Goal: Communication & Community: Participate in discussion

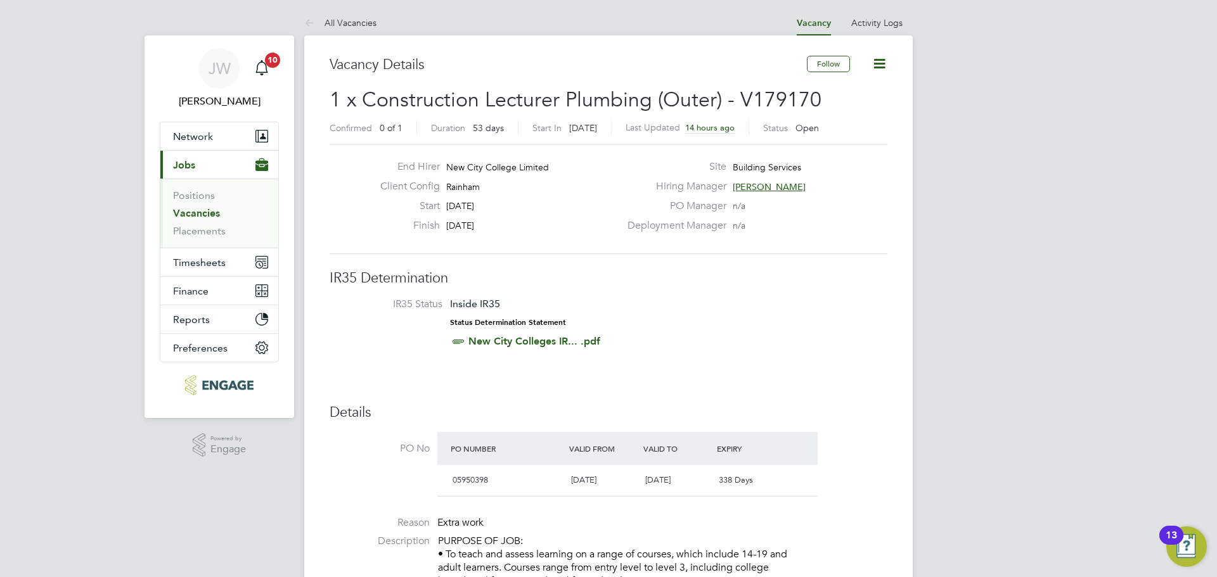
click at [199, 215] on link "Vacancies" at bounding box center [196, 213] width 47 height 12
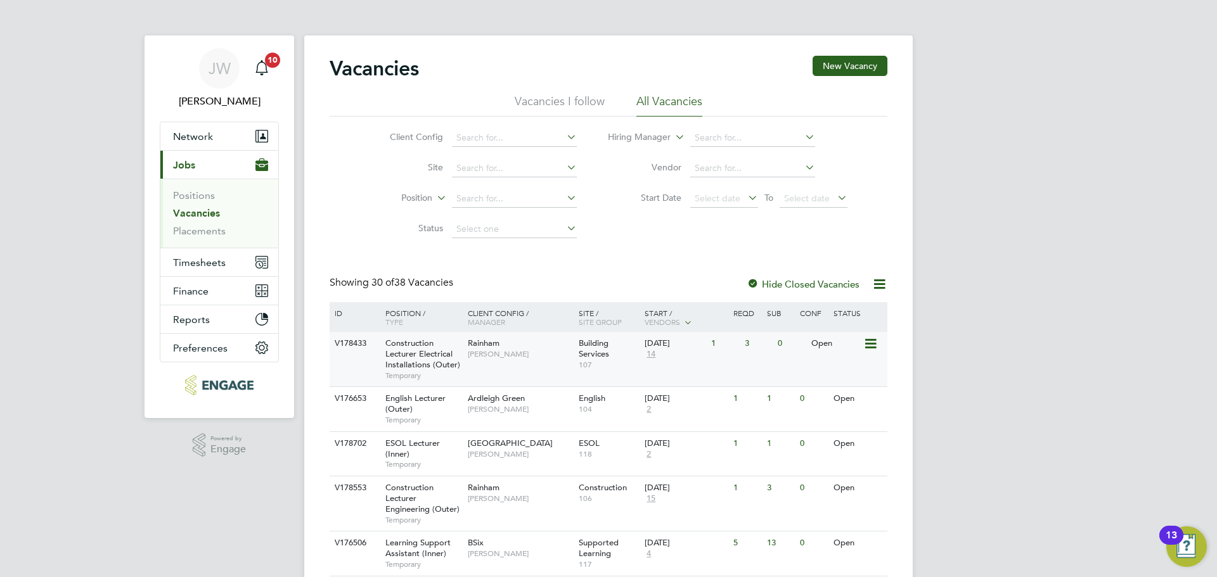
click at [390, 341] on span "Construction Lecturer Electrical Installations (Outer)" at bounding box center [422, 354] width 75 height 32
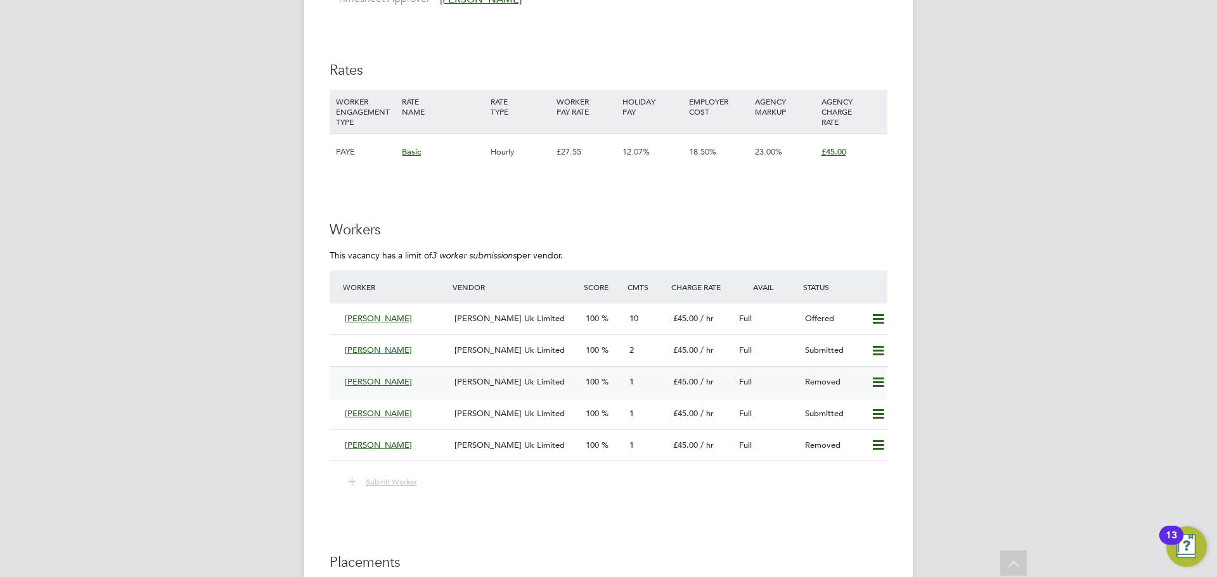
click at [455, 376] on span "[PERSON_NAME] Uk Limited" at bounding box center [509, 381] width 110 height 11
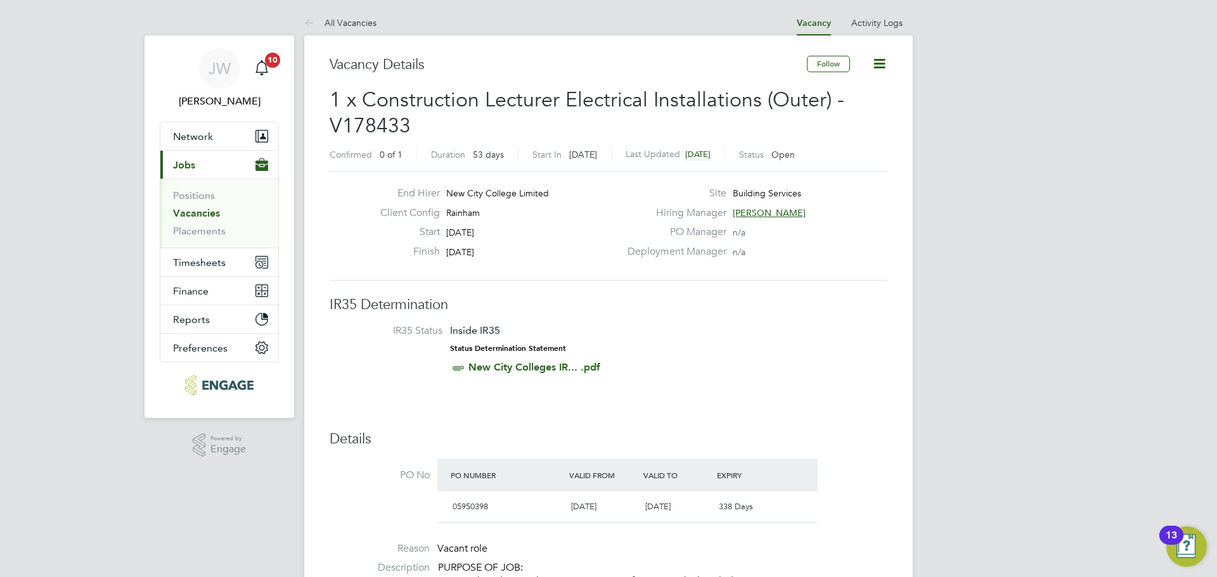
click at [199, 209] on link "Vacancies" at bounding box center [196, 213] width 47 height 12
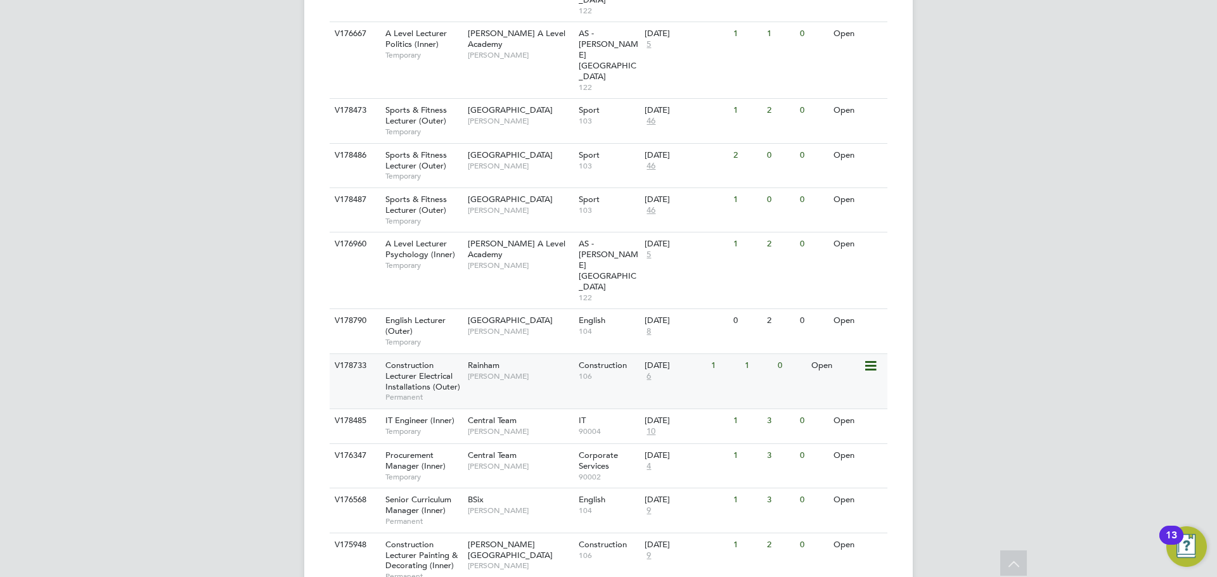
click at [404, 360] on span "Construction Lecturer Electrical Installations (Outer)" at bounding box center [422, 376] width 75 height 32
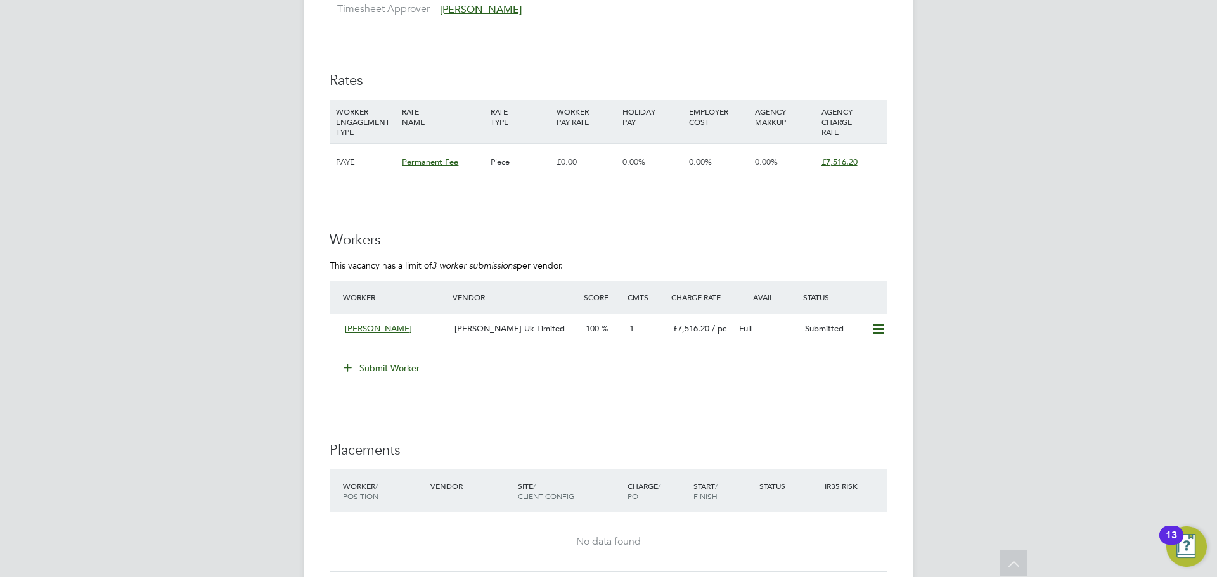
scroll to position [2408, 0]
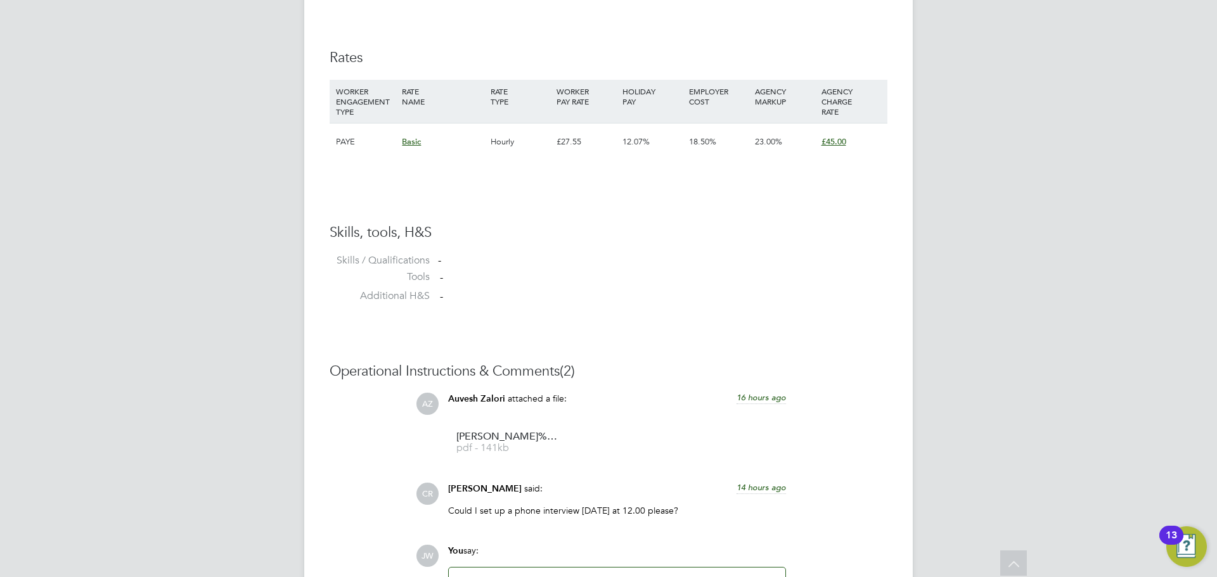
scroll to position [1014, 0]
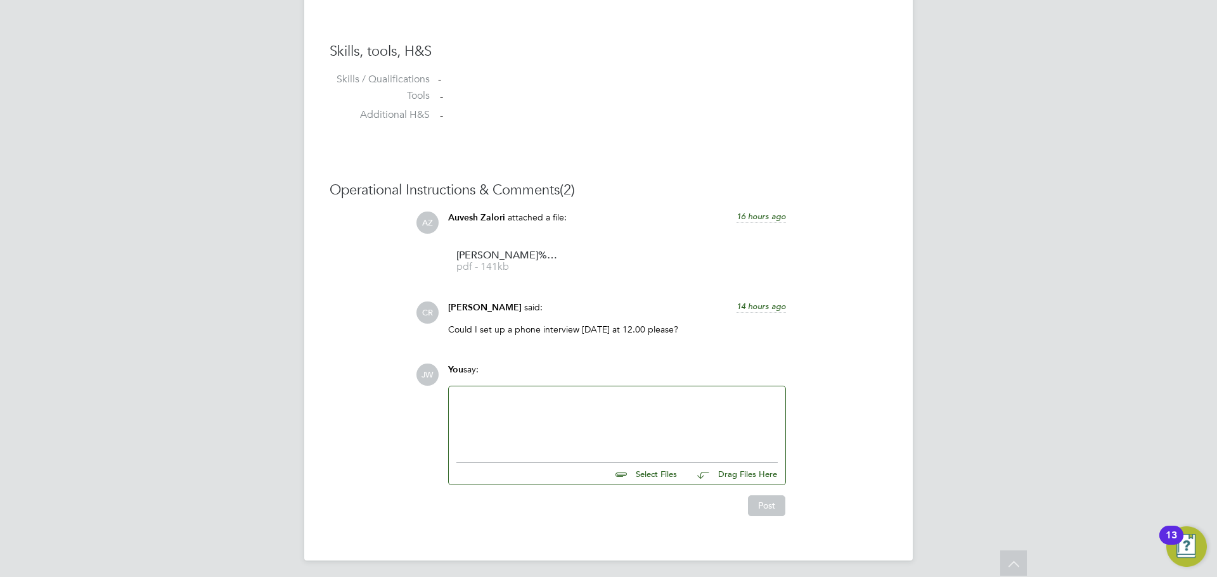
click at [527, 421] on div at bounding box center [616, 421] width 321 height 55
click at [557, 435] on div at bounding box center [616, 421] width 321 height 55
click at [532, 437] on div at bounding box center [616, 421] width 321 height 55
click at [505, 397] on div "He is availabe at 12pm today" at bounding box center [616, 421] width 321 height 55
click at [589, 402] on div "He is available at 12pm today" at bounding box center [616, 421] width 321 height 55
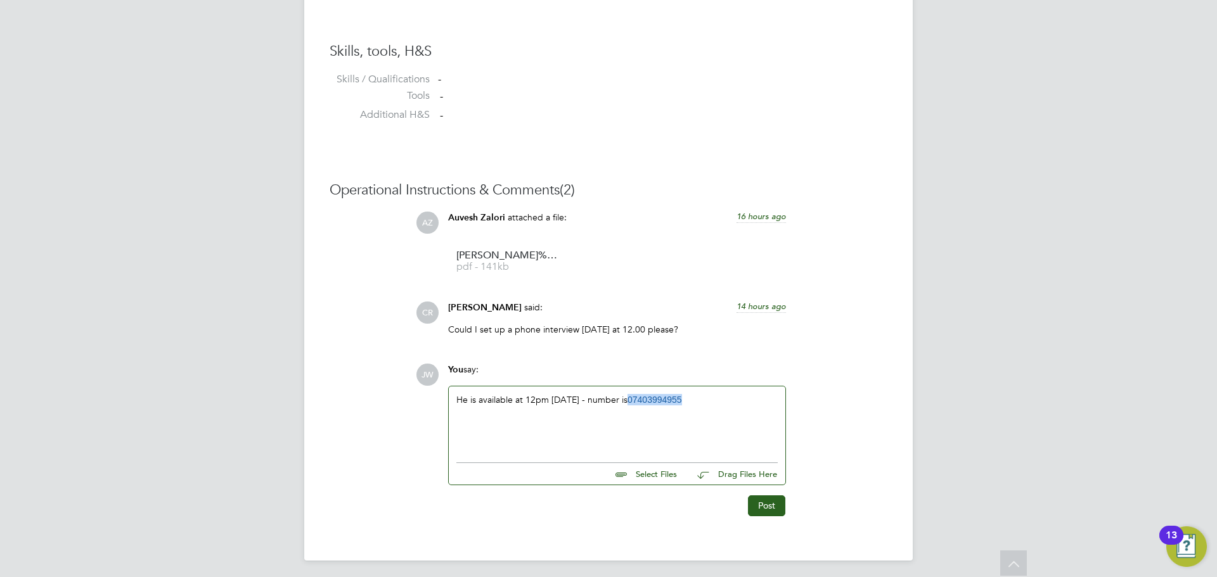
drag, startPoint x: 688, startPoint y: 399, endPoint x: 624, endPoint y: 396, distance: 64.1
click at [624, 396] on div "He is available at 12pm today - number is 07403994955" at bounding box center [616, 421] width 321 height 55
click at [771, 508] on button "Post" at bounding box center [766, 506] width 37 height 20
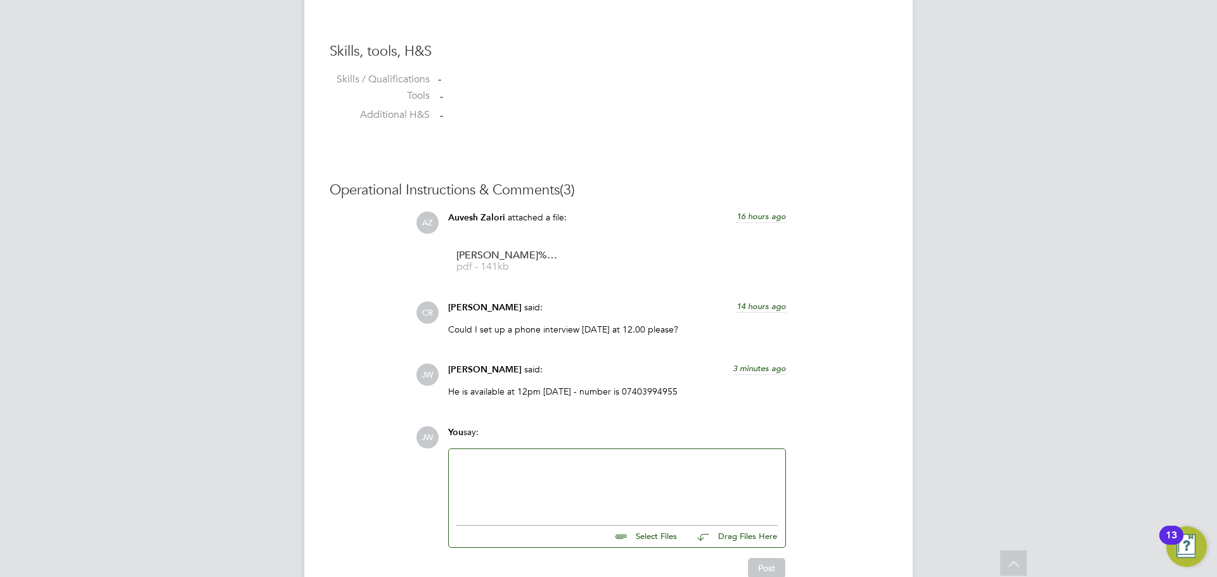
click at [598, 375] on div "Jordan Williams said: 3 minutes ago" at bounding box center [617, 375] width 338 height 22
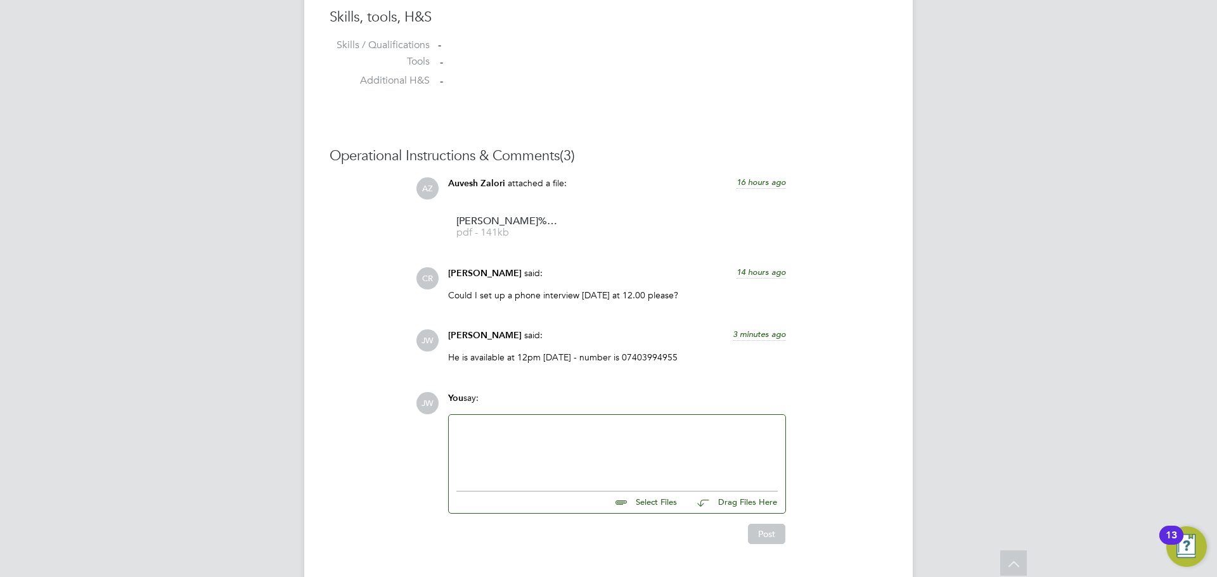
scroll to position [1081, 0]
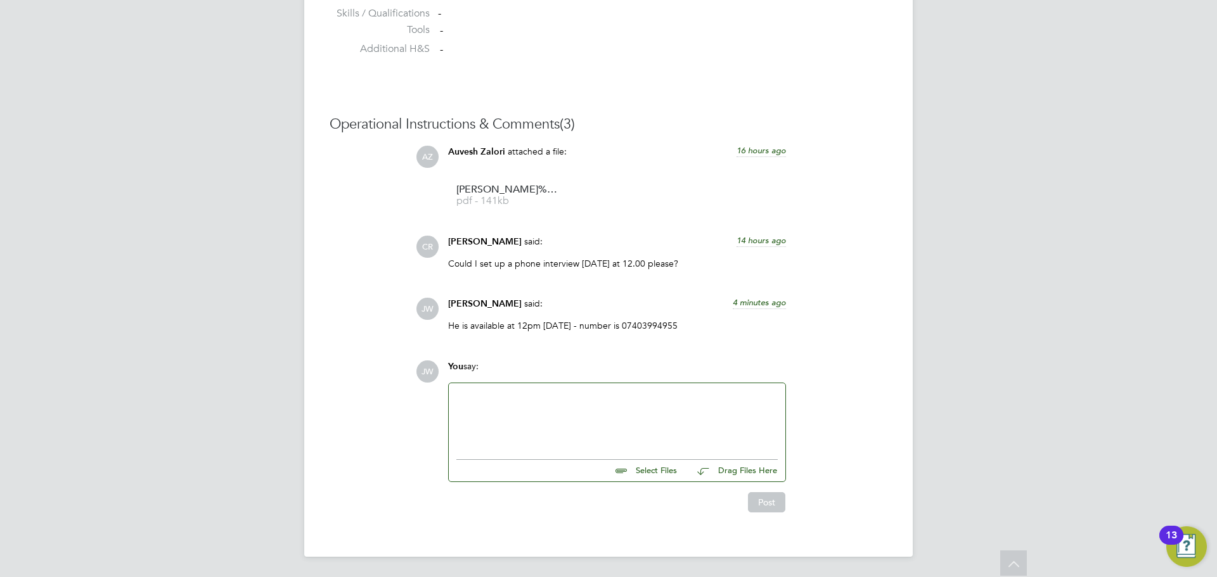
click at [566, 423] on div at bounding box center [616, 418] width 321 height 55
click at [537, 427] on div at bounding box center [616, 418] width 321 height 55
drag, startPoint x: 667, startPoint y: 399, endPoint x: 603, endPoint y: 403, distance: 64.2
click at [603, 403] on div "Apologies - please use this number - javascript:void(0)" at bounding box center [616, 418] width 321 height 55
click at [761, 498] on button "Post" at bounding box center [766, 502] width 37 height 20
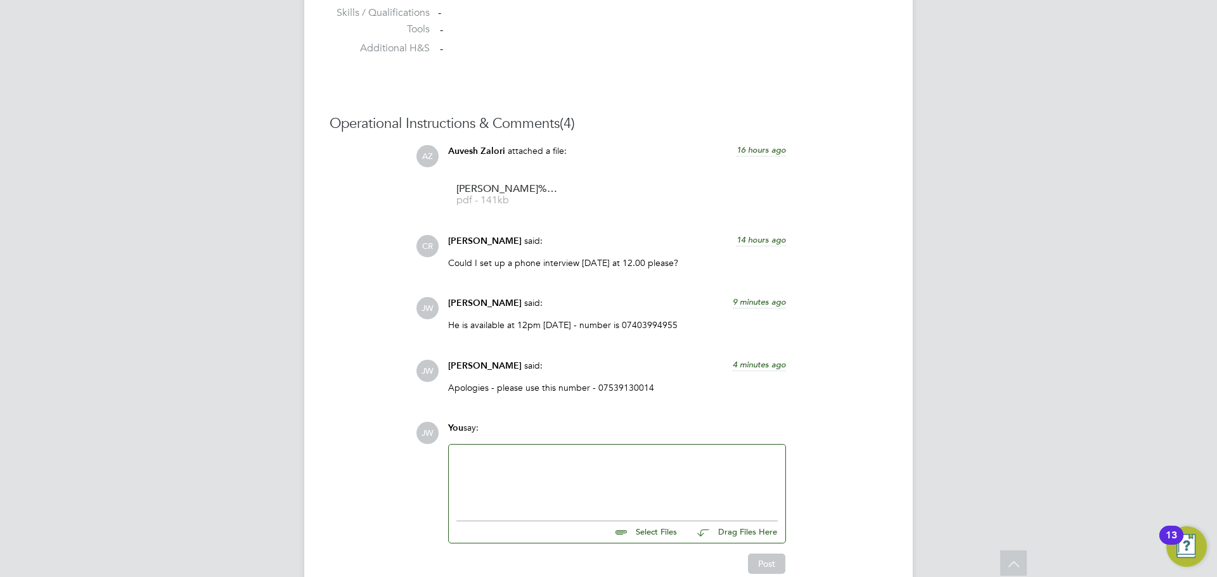
click at [558, 473] on div at bounding box center [616, 480] width 321 height 55
